Goal: Information Seeking & Learning: Learn about a topic

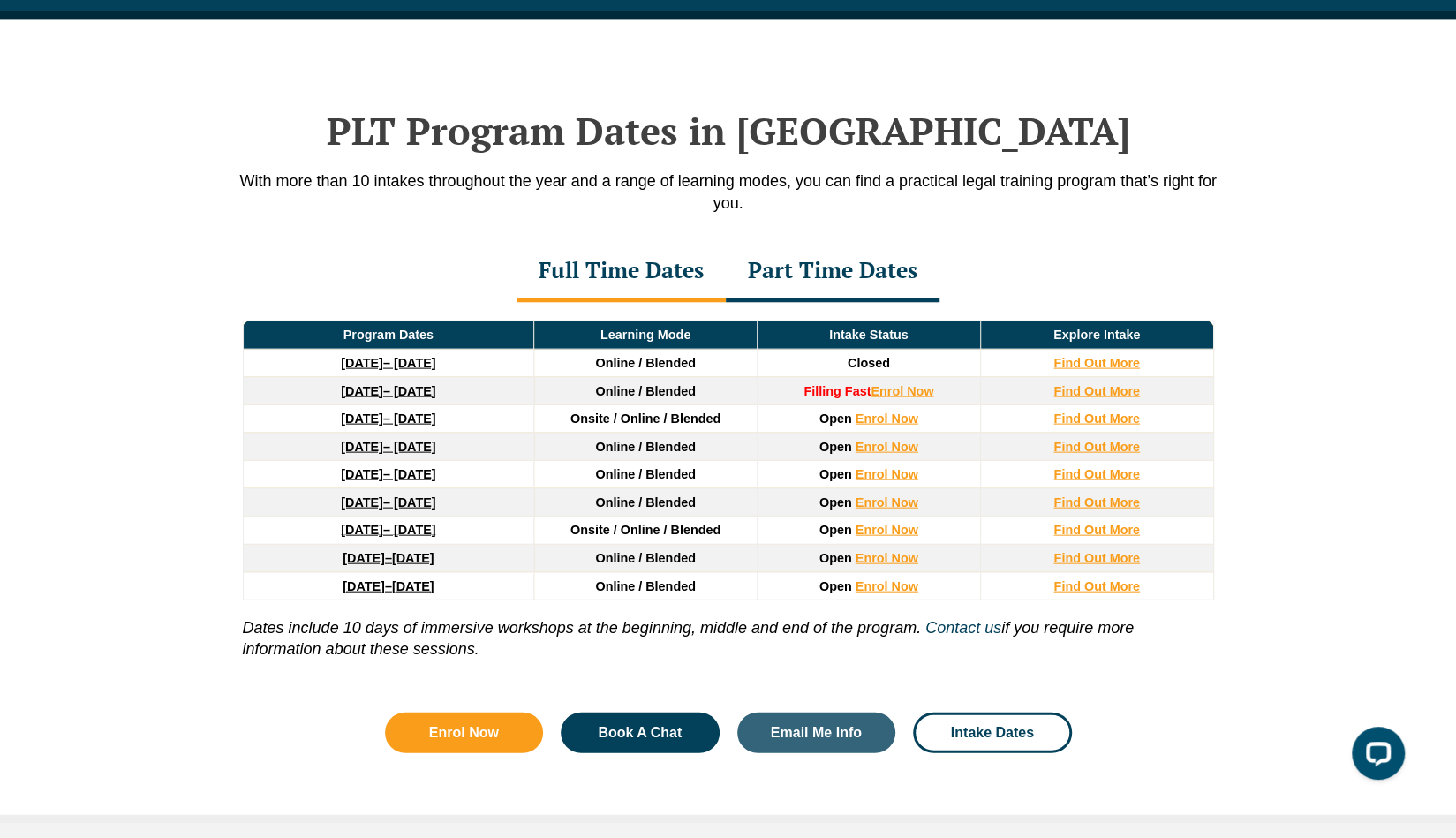
scroll to position [2278, 0]
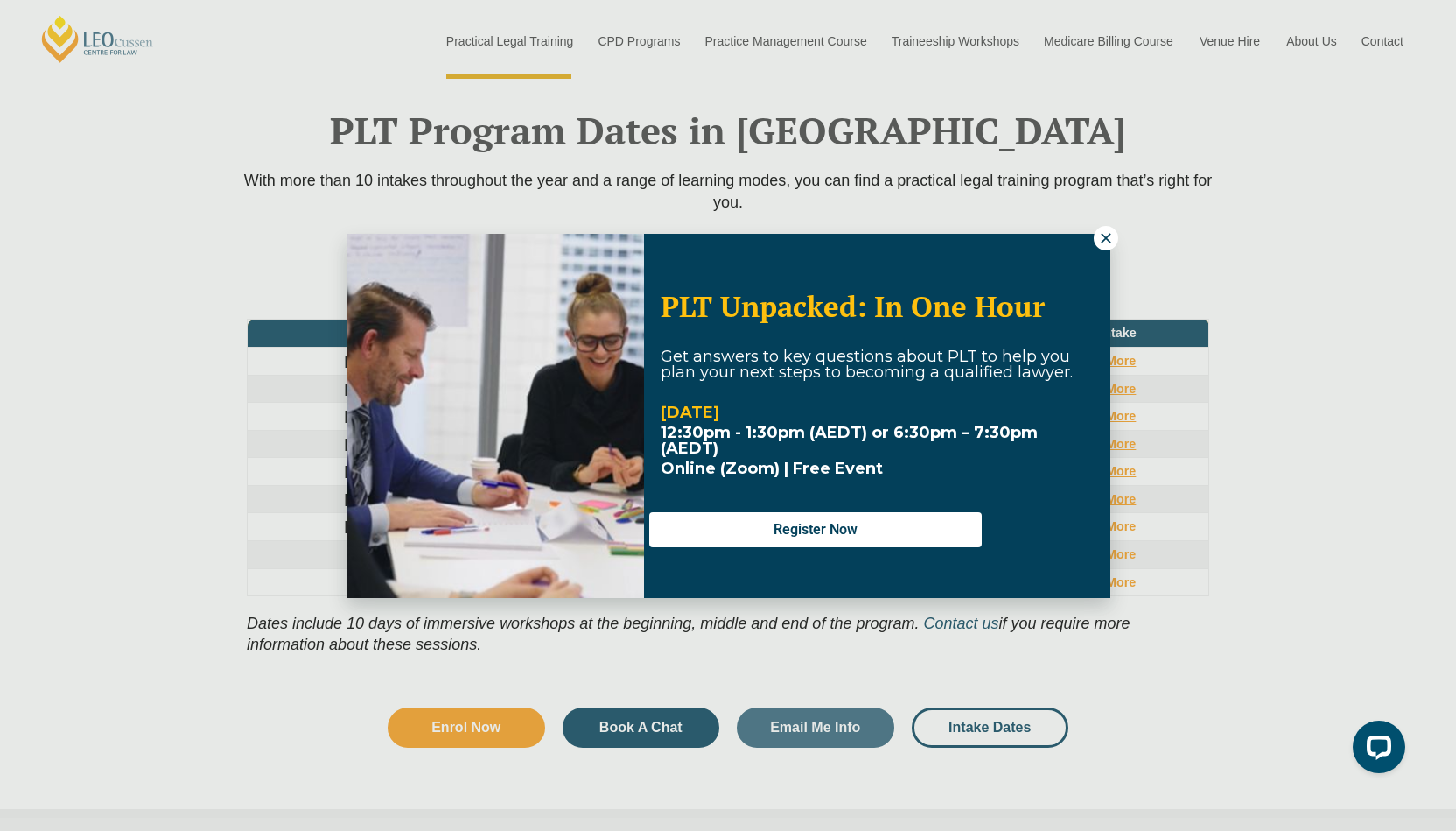
click at [1110, 237] on icon at bounding box center [1106, 237] width 15 height 15
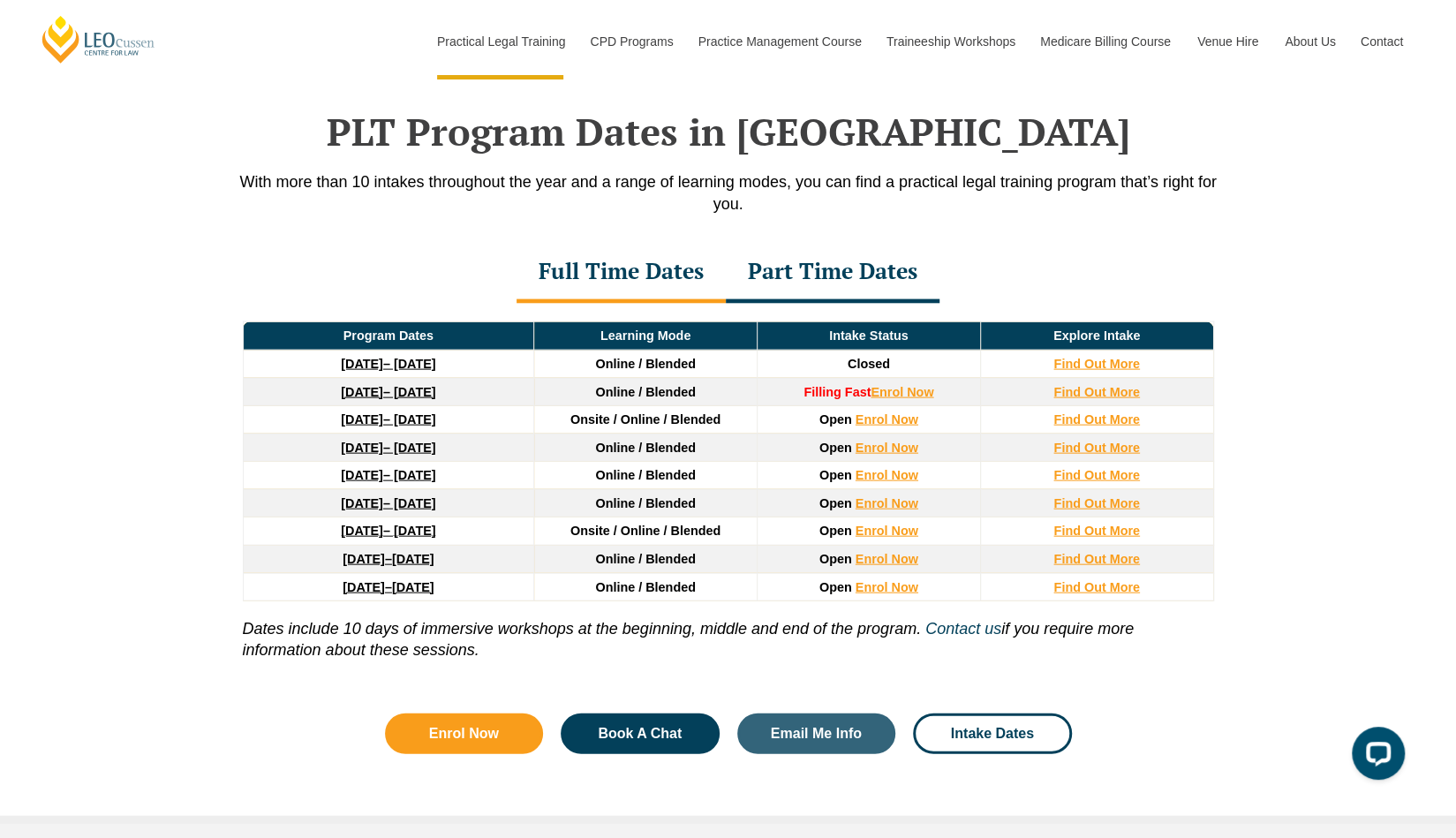
click at [819, 246] on div "Part Time Dates" at bounding box center [832, 273] width 214 height 62
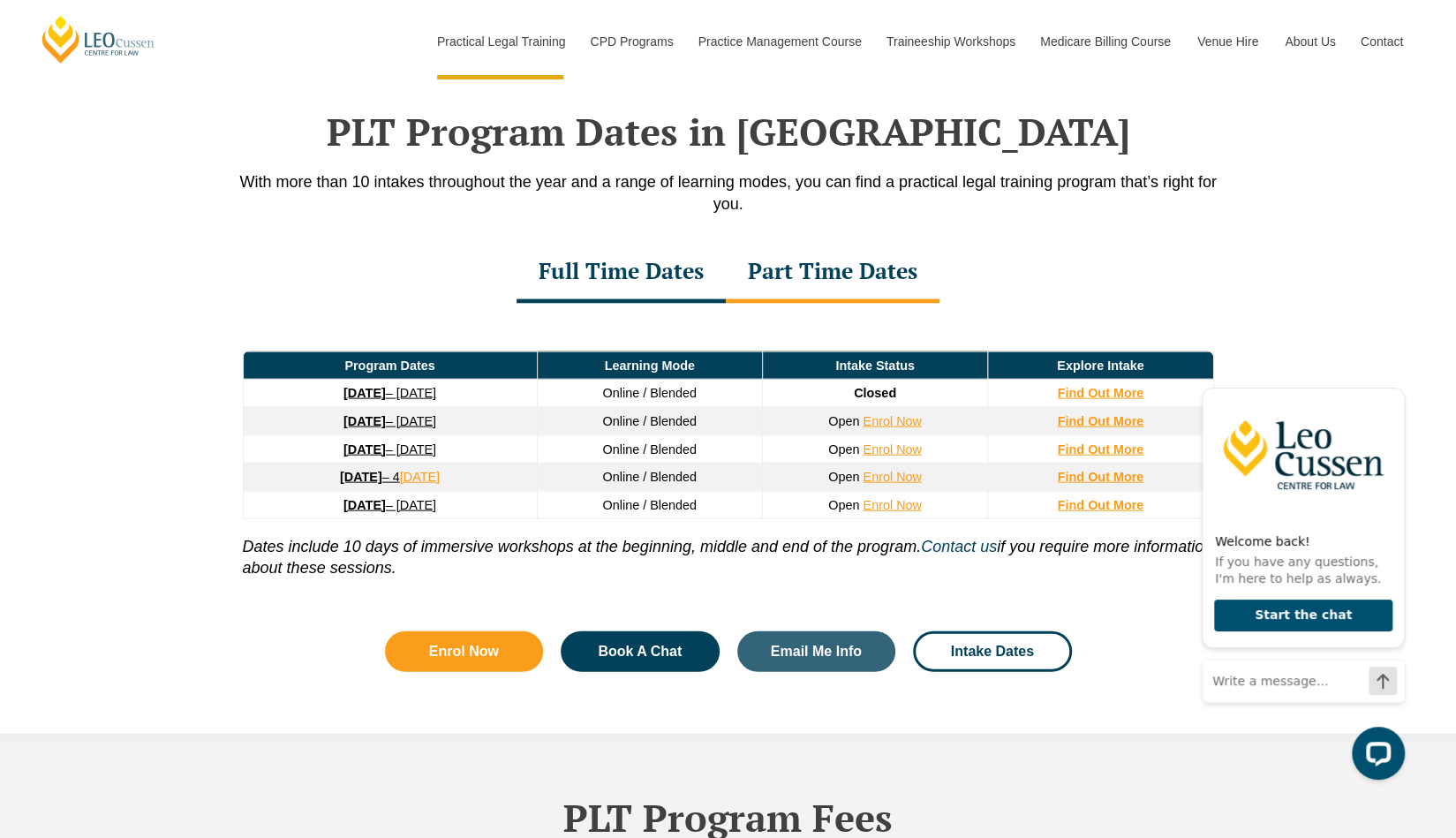
click at [632, 259] on div "Full Time Dates" at bounding box center [621, 273] width 209 height 62
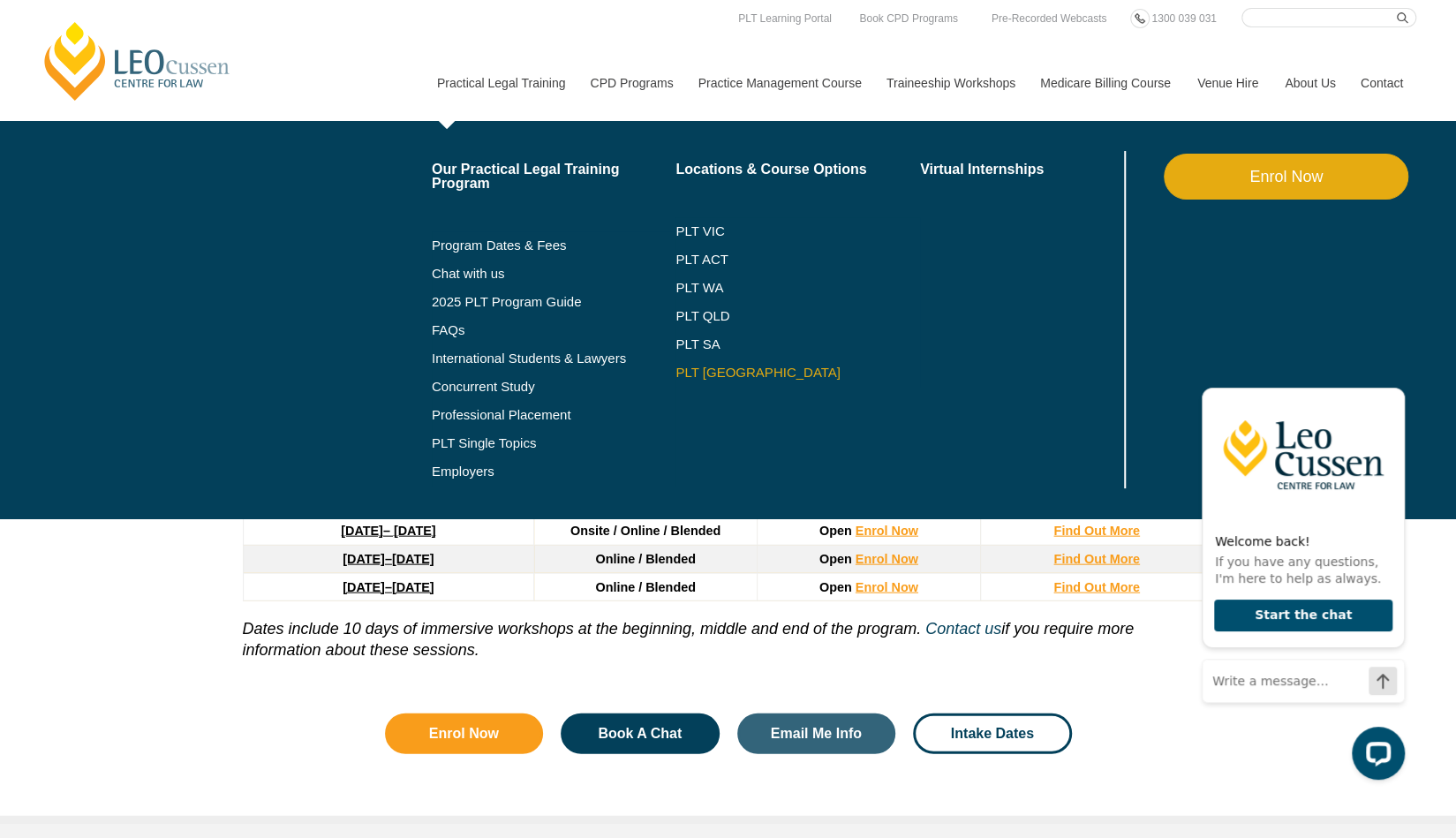
click at [708, 370] on link "PLT [GEOGRAPHIC_DATA]" at bounding box center [798, 373] width 245 height 15
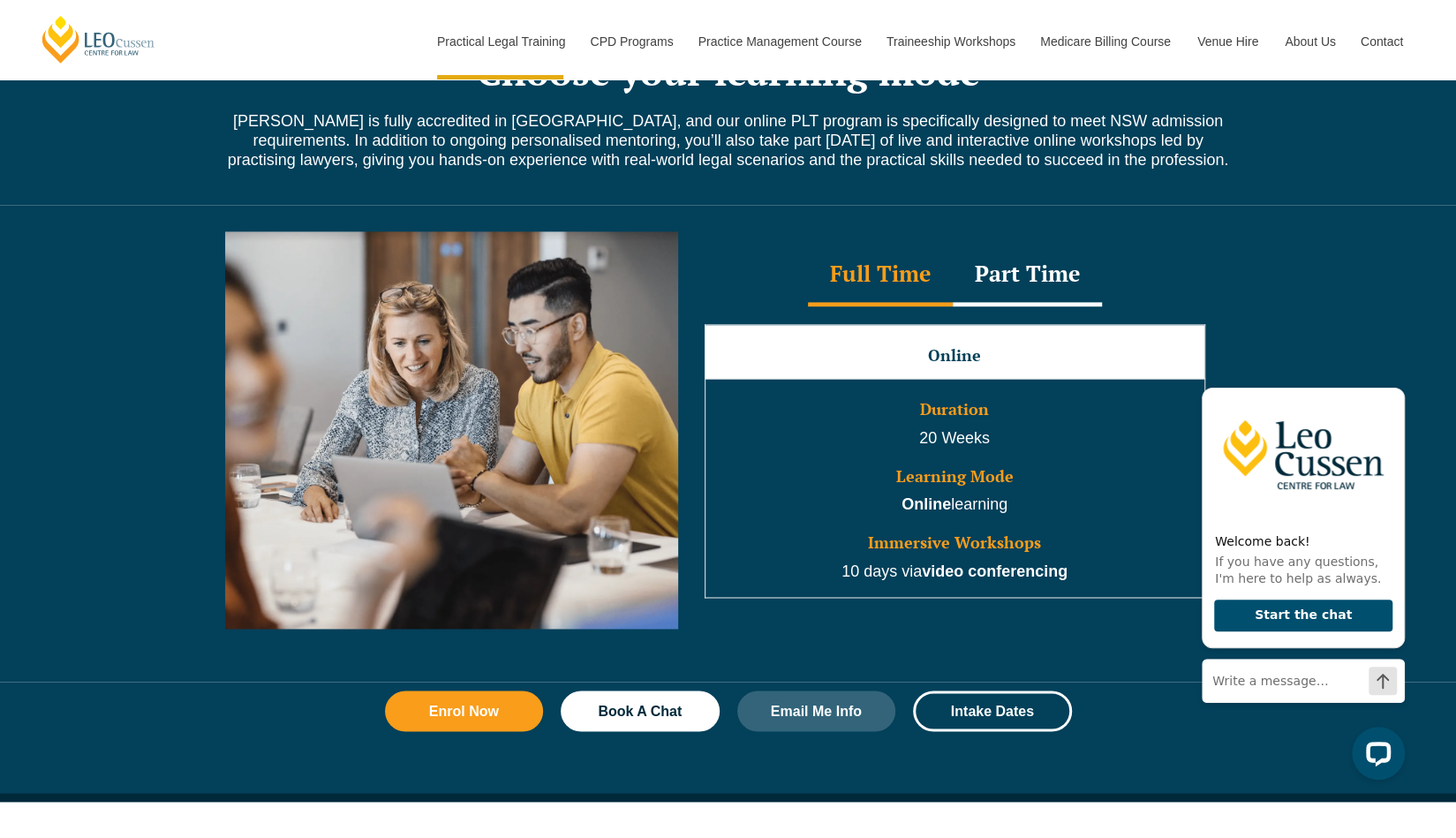
scroll to position [1533, 0]
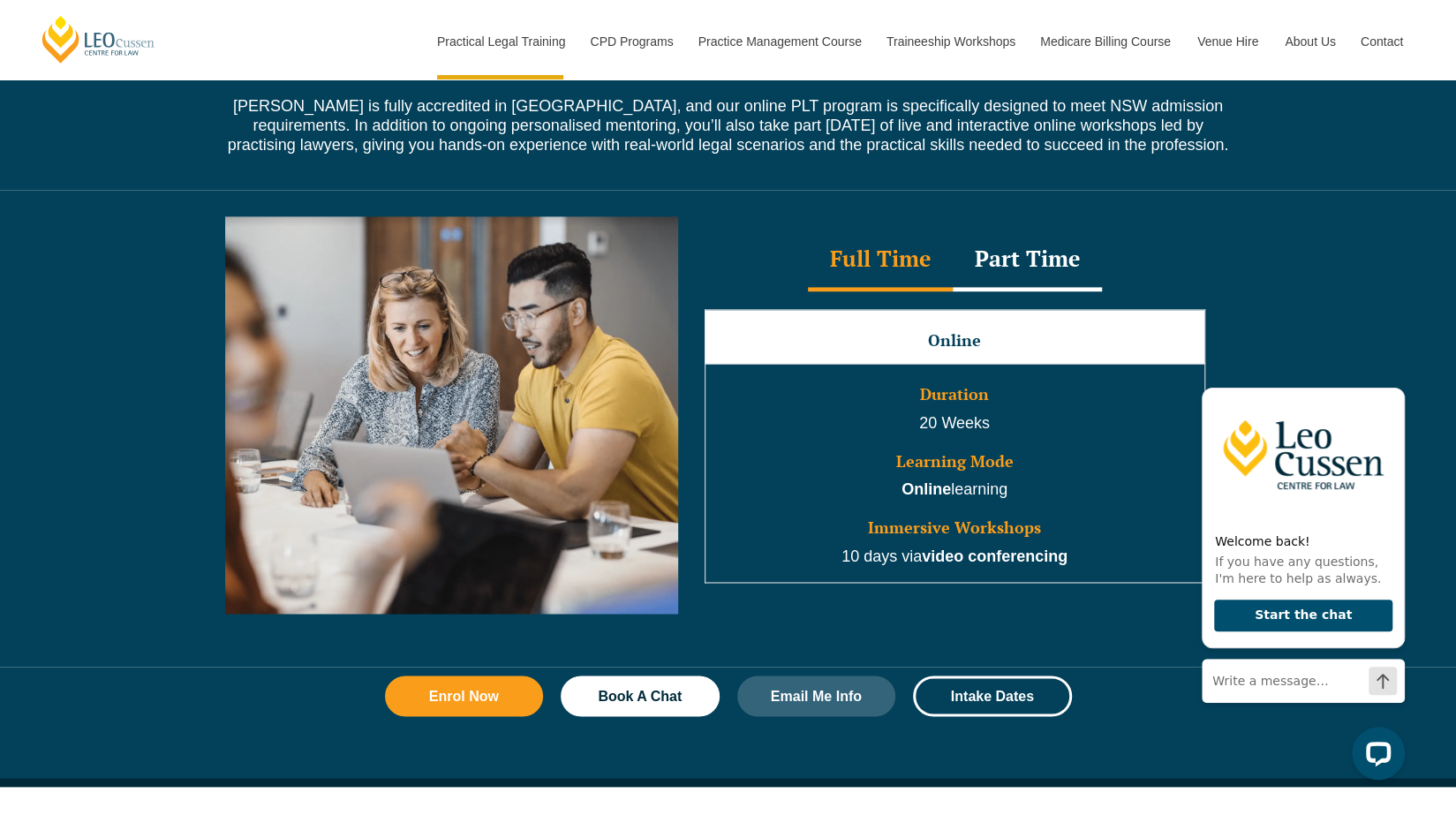
click at [1015, 248] on div "Part Time" at bounding box center [1028, 261] width 149 height 62
click at [879, 240] on div "Full Time" at bounding box center [880, 261] width 145 height 62
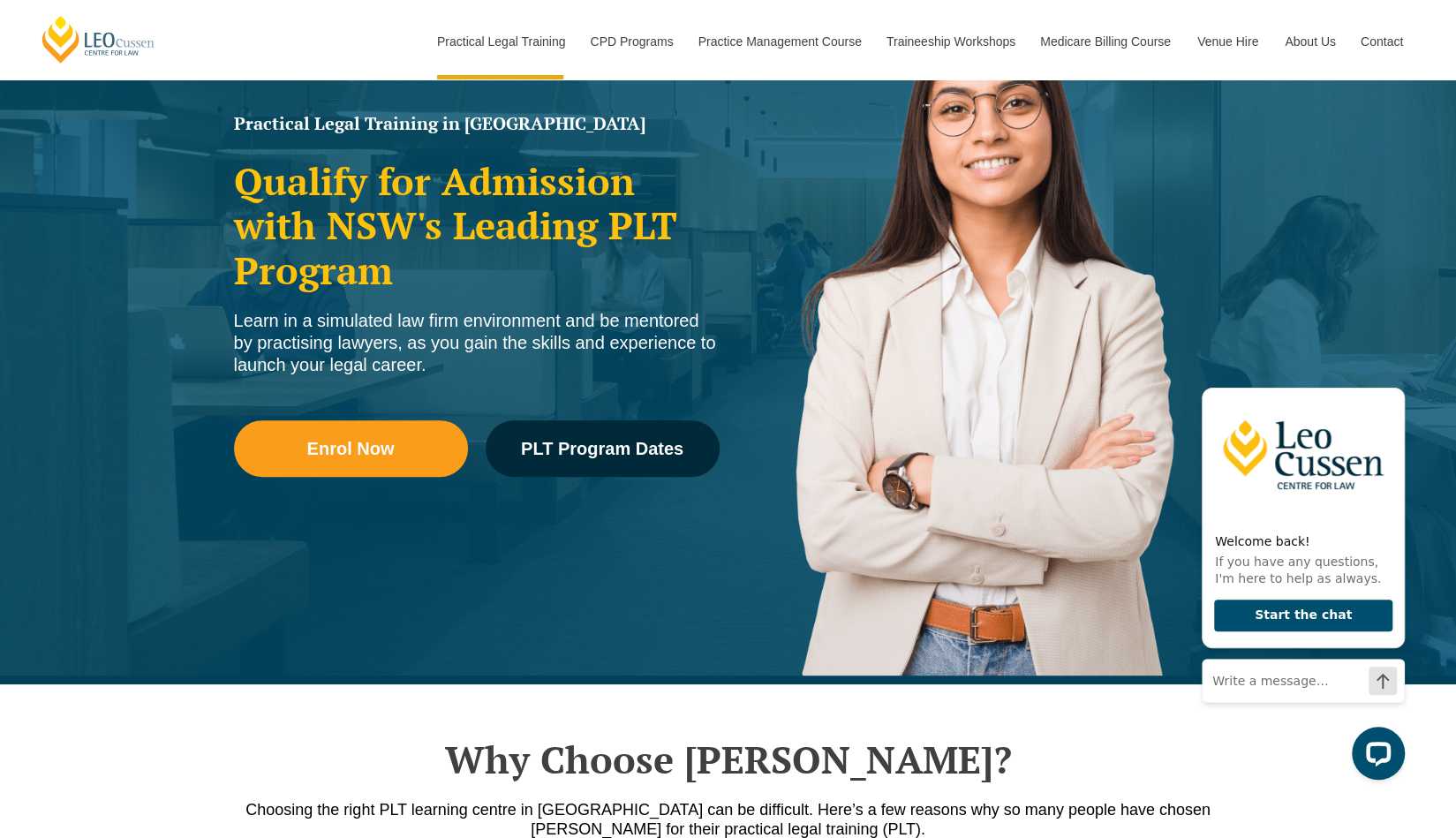
scroll to position [0, 0]
